Goal: Task Accomplishment & Management: Manage account settings

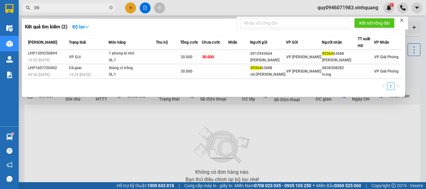
type input "0"
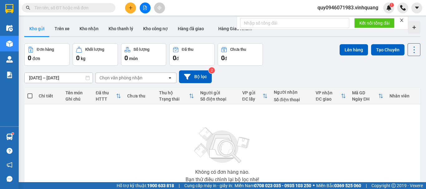
click at [353, 5] on span "quy0946071983.vinhquang" at bounding box center [347, 8] width 71 height 8
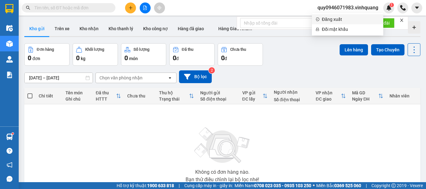
click at [329, 18] on span "Đăng xuất" at bounding box center [351, 19] width 58 height 7
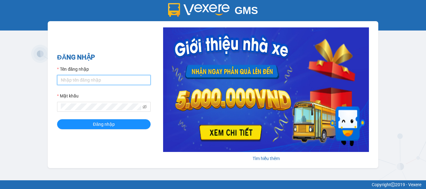
click at [105, 80] on input "Tên đăng nhập" at bounding box center [104, 80] width 94 height 10
type input "nguphuong0915869332.vinhquang"
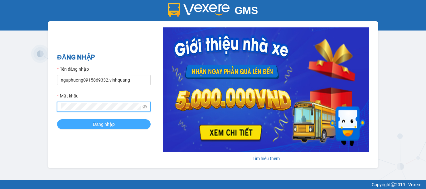
click at [108, 123] on span "Đăng nhập" at bounding box center [104, 124] width 22 height 7
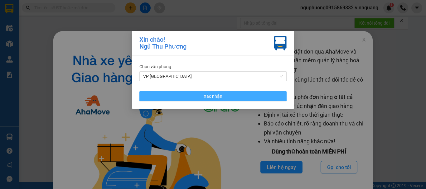
click at [196, 94] on button "Xác nhận" at bounding box center [212, 96] width 147 height 10
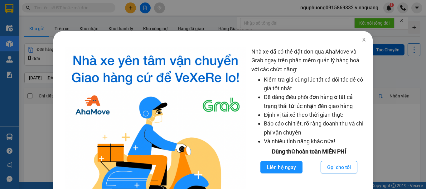
click at [363, 40] on span "Close" at bounding box center [363, 39] width 17 height 17
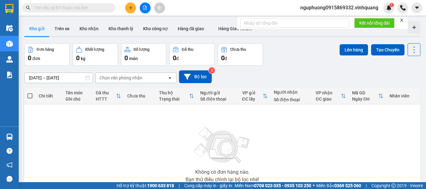
click at [68, 5] on input "text" at bounding box center [71, 7] width 74 height 7
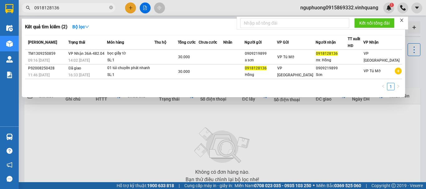
type input "0918128136"
click at [111, 8] on icon "close-circle" at bounding box center [111, 8] width 4 height 4
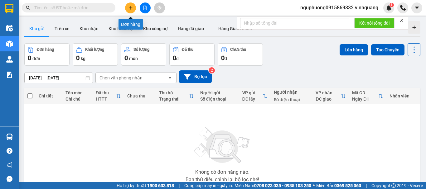
paste input "0961238618"
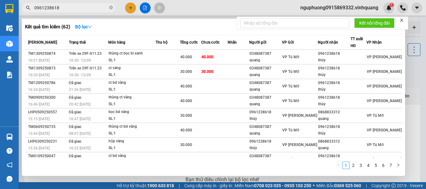
type input "0961238618"
